Goal: Task Accomplishment & Management: Use online tool/utility

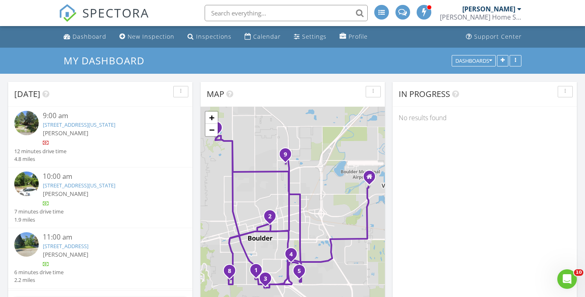
scroll to position [661, 586]
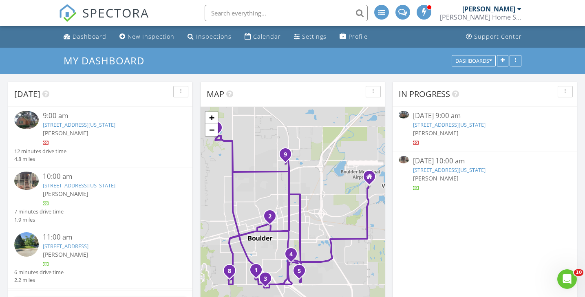
click at [474, 126] on link "780 16th St , Boulder, Colorado 80302" at bounding box center [449, 124] width 73 height 7
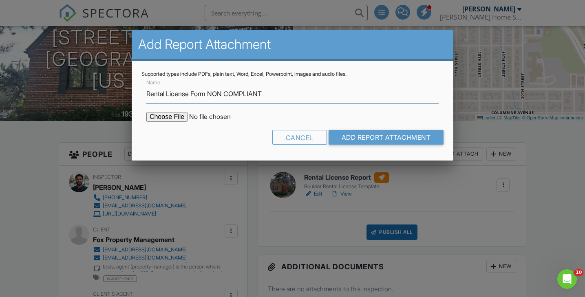
type input "Rental License Form NON COMPLIANT"
click at [177, 116] on input "file" at bounding box center [215, 117] width 139 height 10
type input "C:\fakepath\780 16th St NON COMPLIANT.pdf"
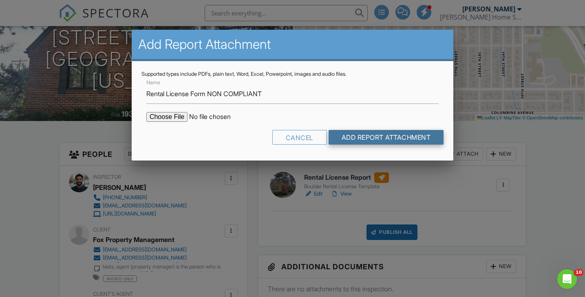
click at [377, 136] on input "Add Report Attachment" at bounding box center [386, 137] width 115 height 15
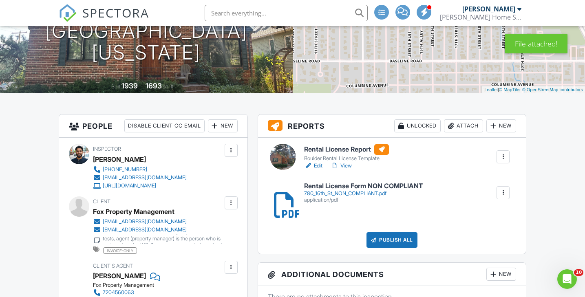
scroll to position [129, 0]
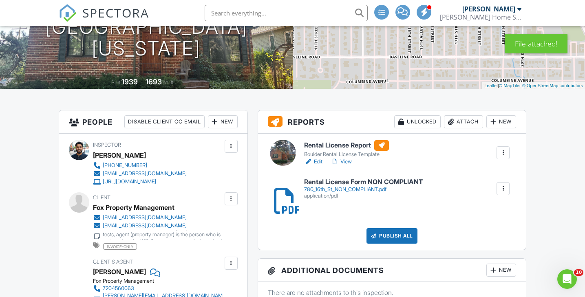
click at [322, 145] on h6 "Rental License Report" at bounding box center [346, 145] width 85 height 11
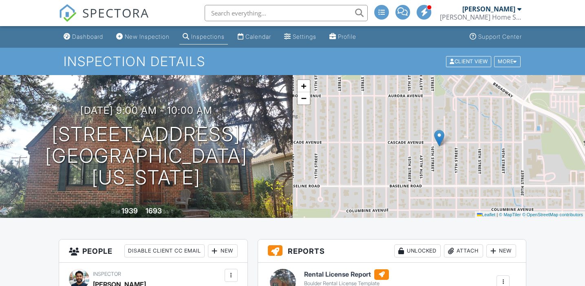
scroll to position [151, 2]
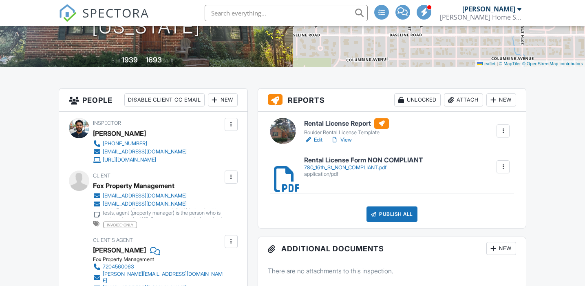
click at [345, 161] on h6 "Rental License Form NON COMPLIANT" at bounding box center [363, 160] width 119 height 7
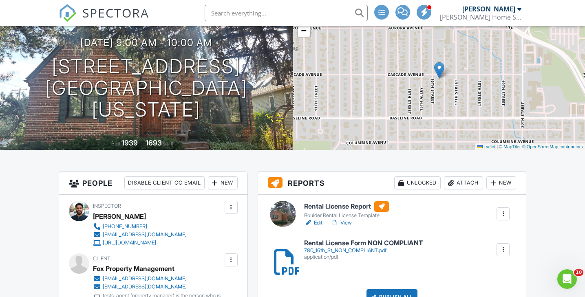
scroll to position [69, 2]
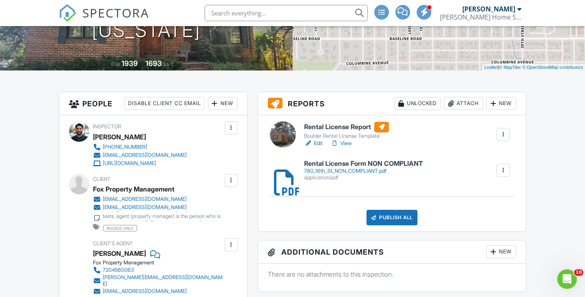
scroll to position [273, 2]
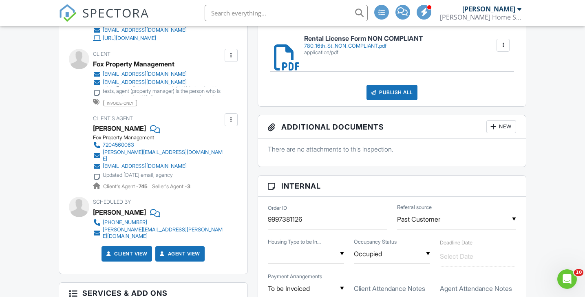
click at [387, 93] on div "Publish All" at bounding box center [392, 93] width 51 height 16
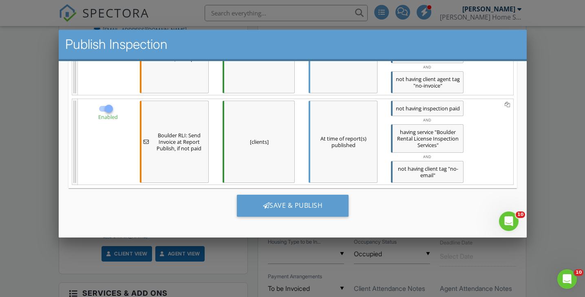
scroll to position [339, 0]
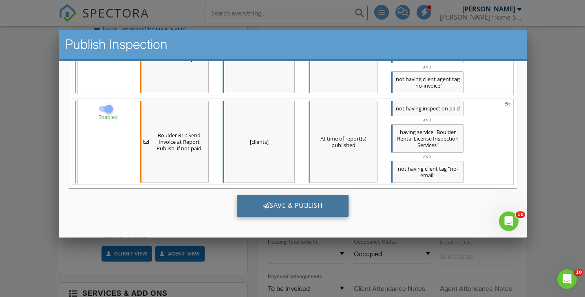
click at [284, 205] on div "Save & Publish" at bounding box center [293, 206] width 112 height 22
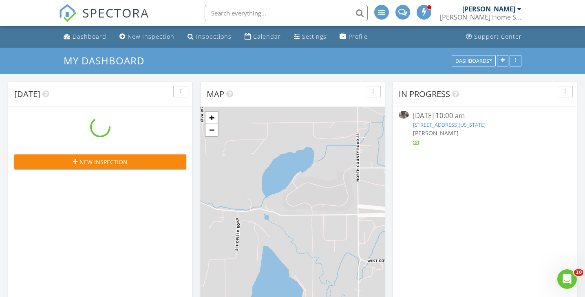
scroll to position [661, 586]
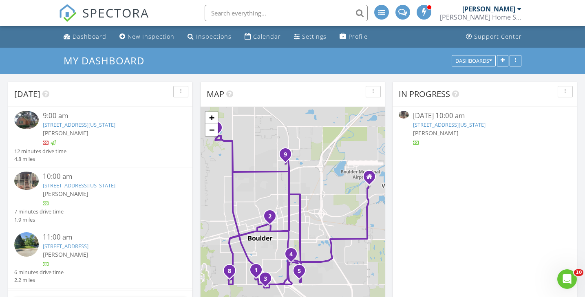
click at [89, 245] on link "[STREET_ADDRESS]" at bounding box center [66, 246] width 46 height 7
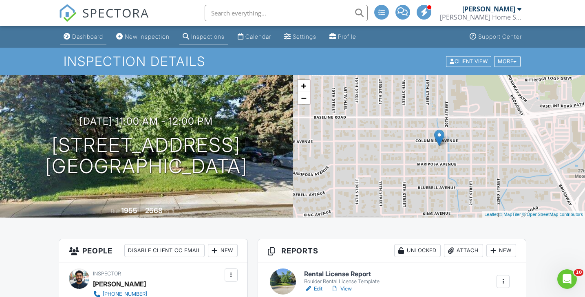
click at [90, 39] on div "Dashboard" at bounding box center [87, 36] width 31 height 7
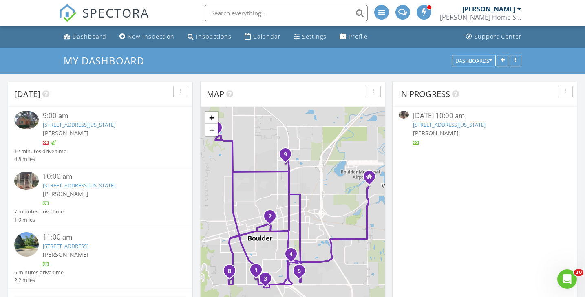
click at [457, 124] on link "1851 22nd St 6, Boulder, Colorado 80302" at bounding box center [449, 124] width 73 height 7
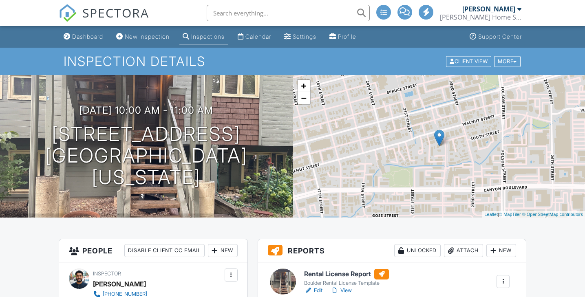
scroll to position [95, 0]
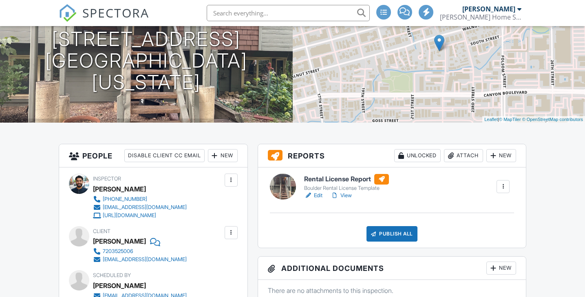
click at [465, 156] on div "Attach" at bounding box center [463, 155] width 39 height 13
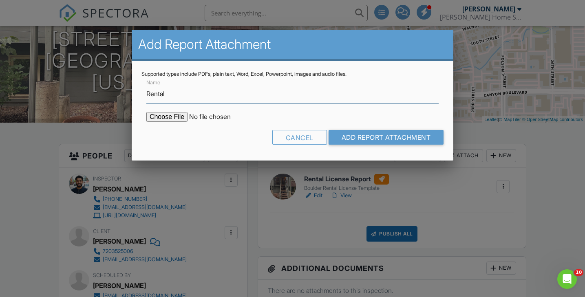
scroll to position [0, 0]
type input "Rental License Form NON COMPLIANT"
click at [175, 116] on input "file" at bounding box center [215, 117] width 139 height 10
type input "C:\fakepath\1851 22nd St 6 NON COMPLIANT.pdf"
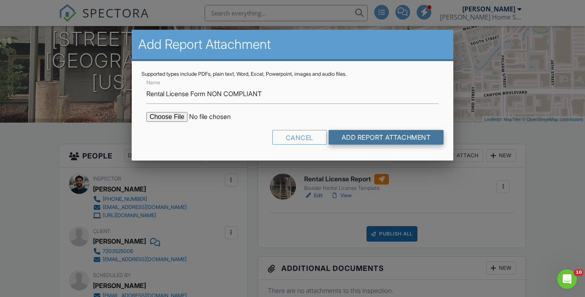
click at [393, 138] on input "Add Report Attachment" at bounding box center [386, 137] width 115 height 15
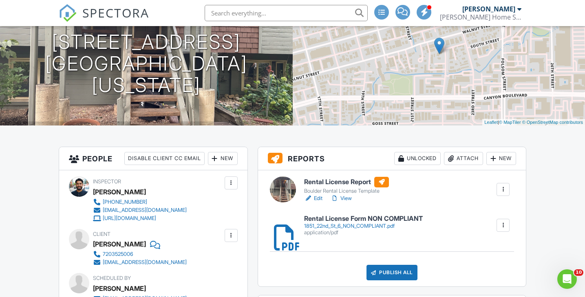
scroll to position [93, 0]
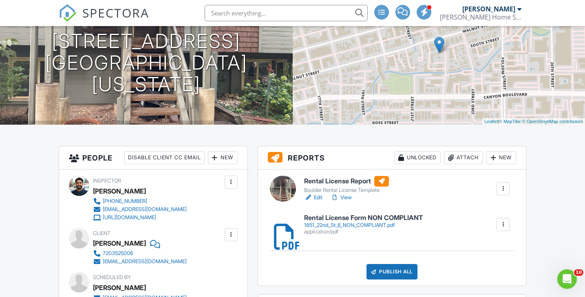
click at [357, 183] on h6 "Rental License Report" at bounding box center [346, 181] width 85 height 11
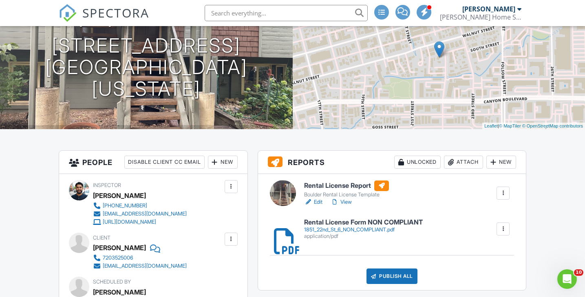
scroll to position [100, 1]
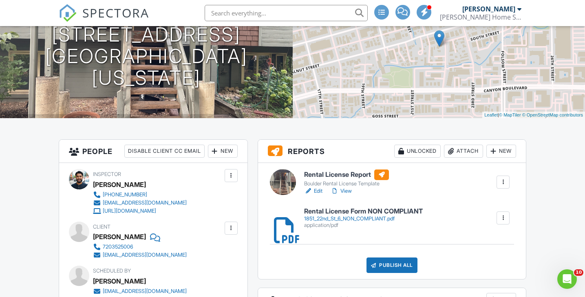
click at [363, 221] on div "1851_22nd_St_6_NON_COMPLIANT.pdf" at bounding box center [363, 219] width 119 height 7
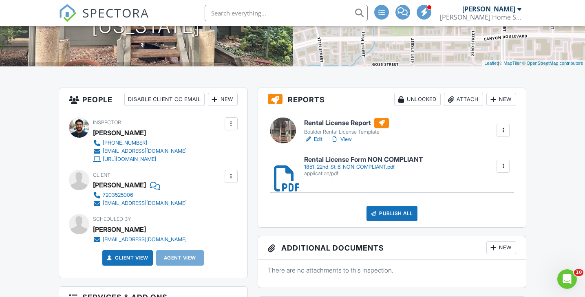
scroll to position [159, 1]
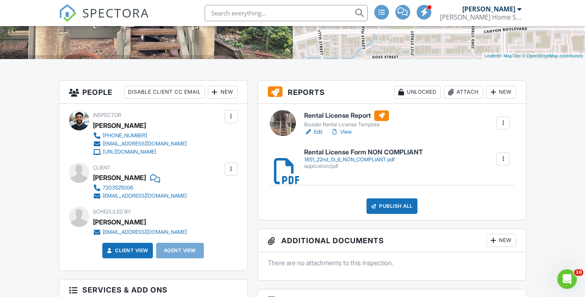
click at [392, 207] on div "Publish All" at bounding box center [392, 207] width 51 height 16
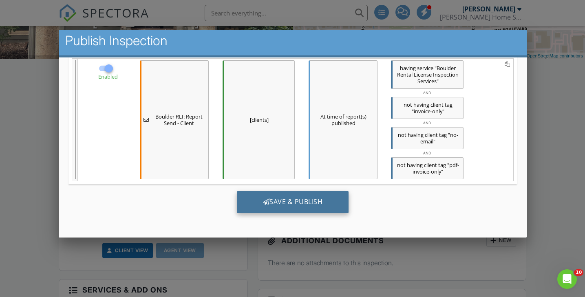
scroll to position [286, 0]
click at [297, 202] on div "Save & Publish" at bounding box center [293, 202] width 112 height 22
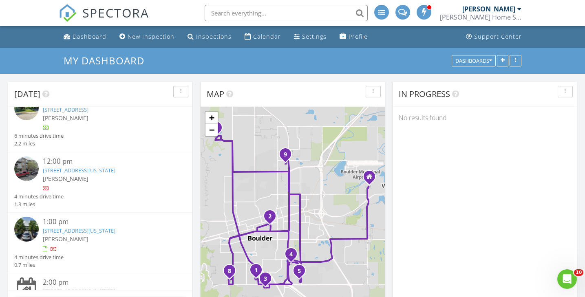
scroll to position [138, 0]
